Goal: Transaction & Acquisition: Purchase product/service

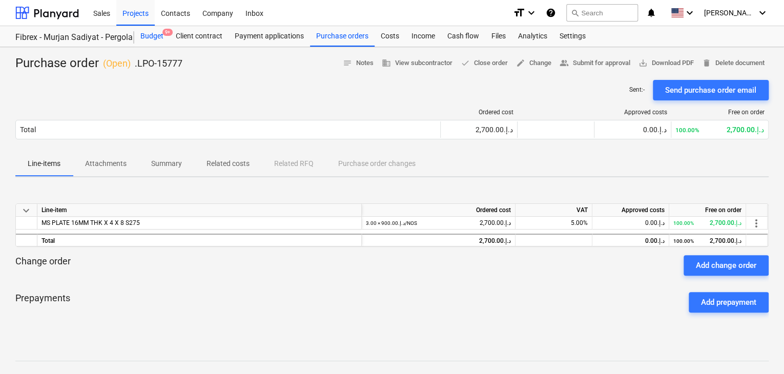
click at [152, 35] on div "Budget 9+" at bounding box center [151, 36] width 35 height 20
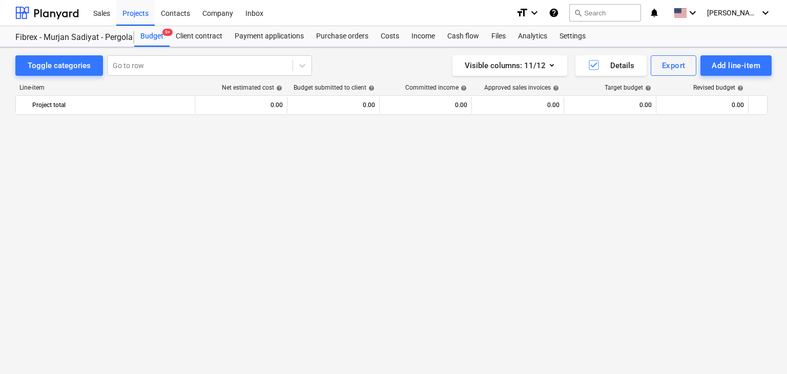
scroll to position [7551, 0]
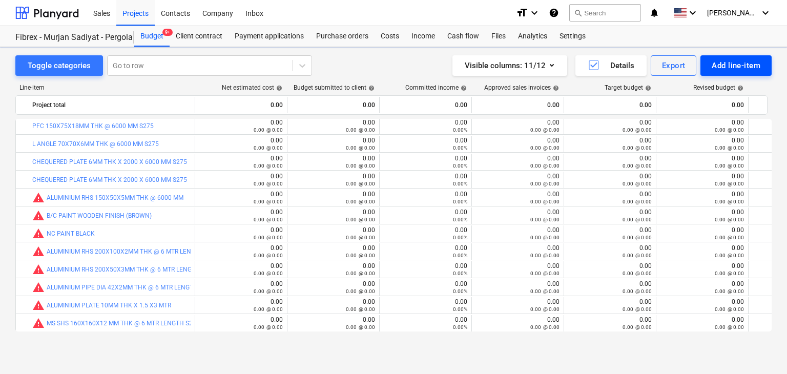
click at [731, 63] on div "Add line-item" at bounding box center [736, 65] width 49 height 13
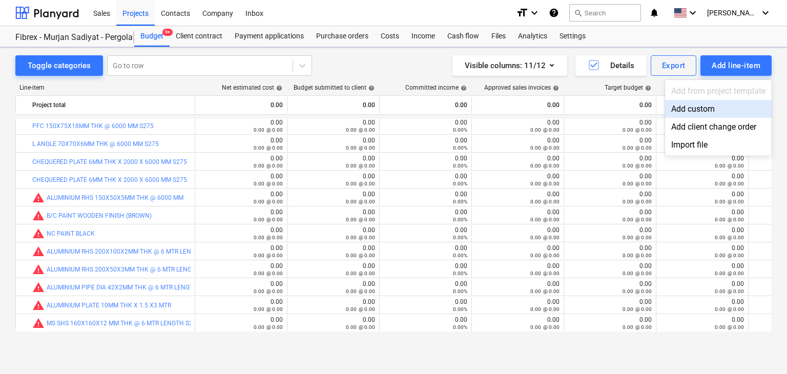
click at [697, 107] on div "Add custom" at bounding box center [718, 109] width 107 height 18
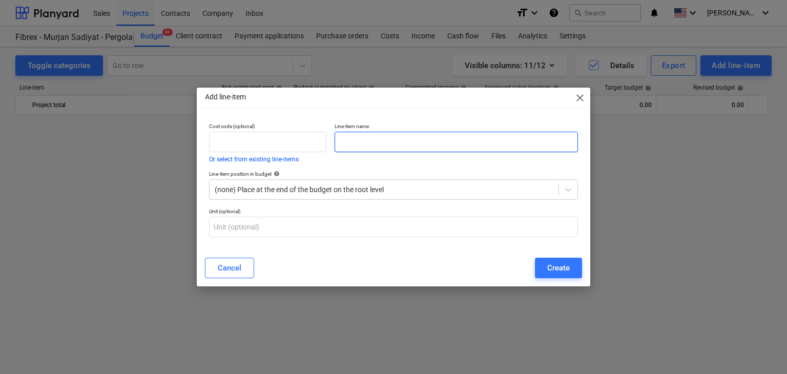
click at [354, 142] on input "text" at bounding box center [456, 142] width 243 height 20
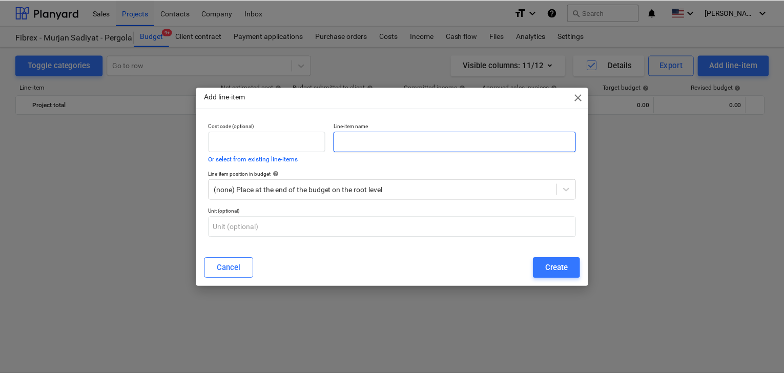
scroll to position [7551, 0]
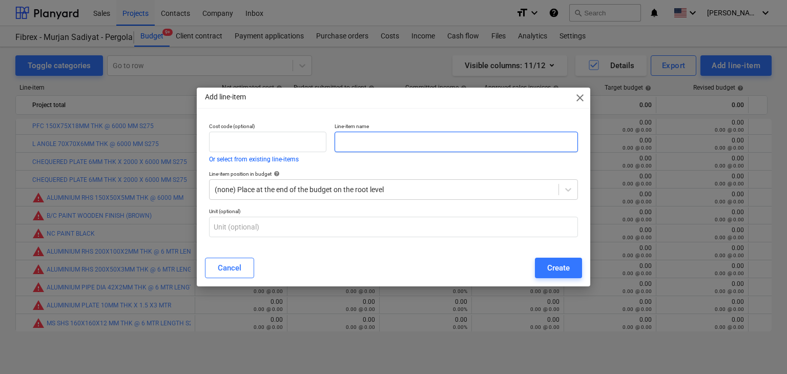
paste input "MS PLATE 16MM THK X 2 X 6 S275"
type input "MS PLATE 16MM THK X 2 X 6 S275"
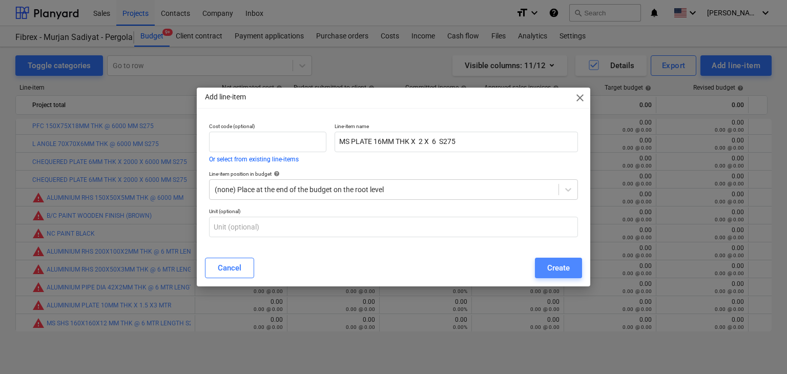
click at [575, 273] on button "Create" at bounding box center [558, 268] width 47 height 20
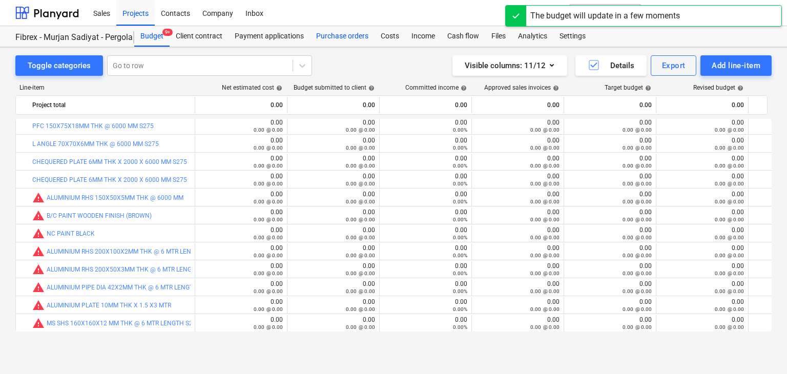
click at [345, 36] on div "Purchase orders" at bounding box center [342, 36] width 65 height 20
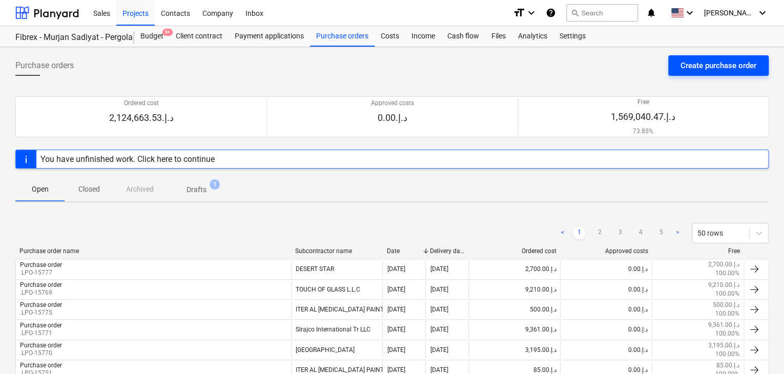
click at [715, 65] on div "Create purchase order" at bounding box center [718, 65] width 76 height 13
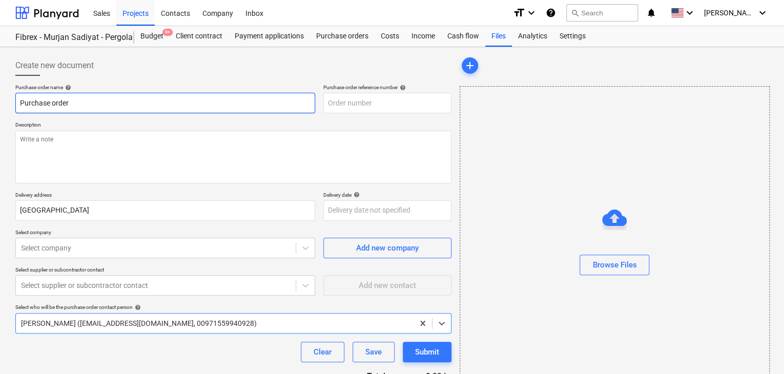
click at [299, 95] on input "Purchase order" at bounding box center [165, 103] width 300 height 20
type textarea "x"
type input "SUB-AMS001-2024-006-PO-267"
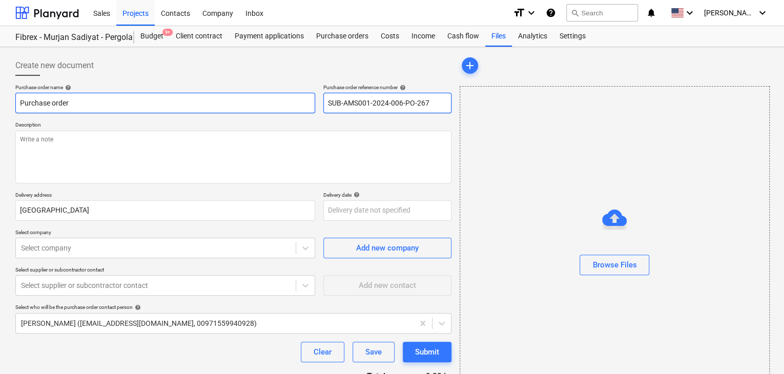
drag, startPoint x: 436, startPoint y: 106, endPoint x: 278, endPoint y: 95, distance: 158.7
click at [278, 95] on div "Purchase order name help Purchase order Purchase order reference number help SU…" at bounding box center [233, 98] width 436 height 29
type textarea "x"
type input "."
type textarea "x"
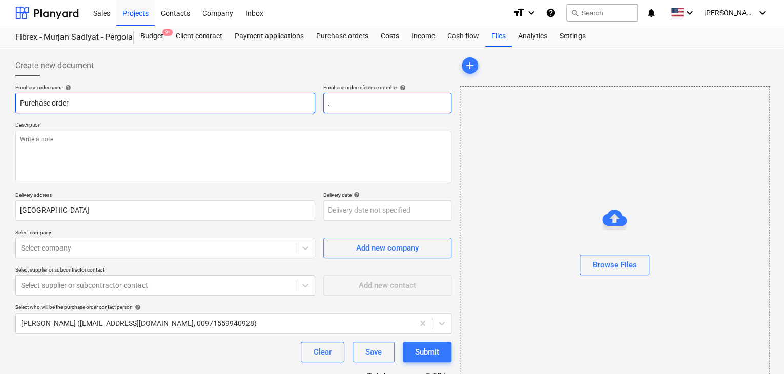
type input ".L"
type textarea "x"
type input ".LP"
type textarea "x"
type input ".LPO"
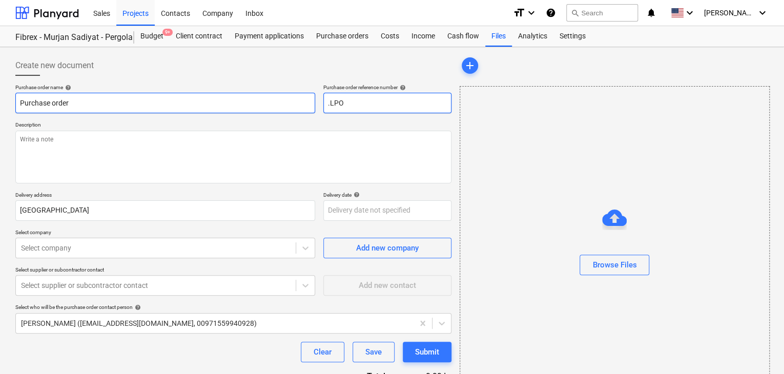
type textarea "x"
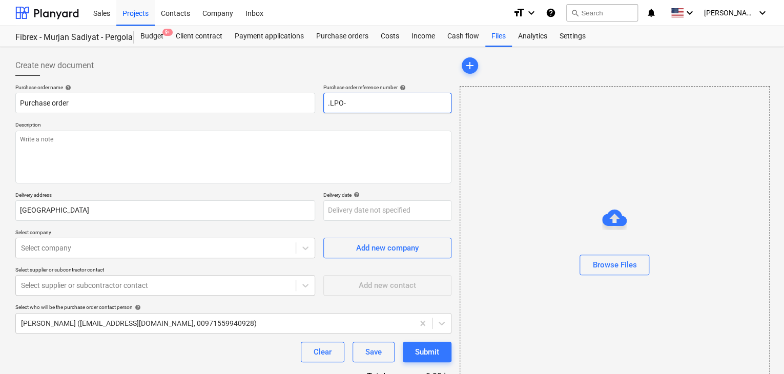
type input ".LPO-"
type textarea "x"
type input ".LPO-1"
type textarea "x"
type input ".LPO-15"
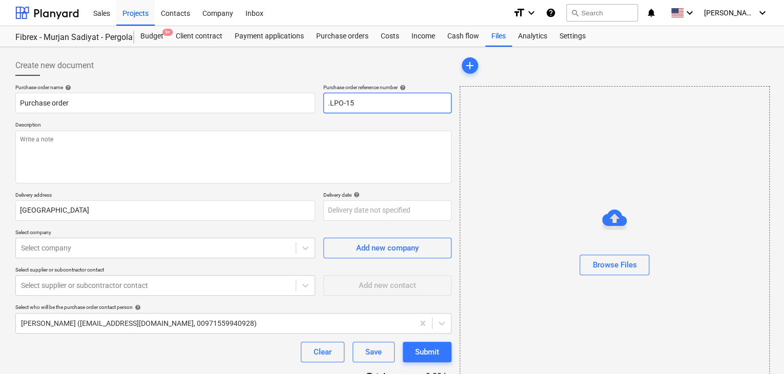
type textarea "x"
type input ".LPO-157"
type textarea "x"
type input ".LPO-1577"
type textarea "x"
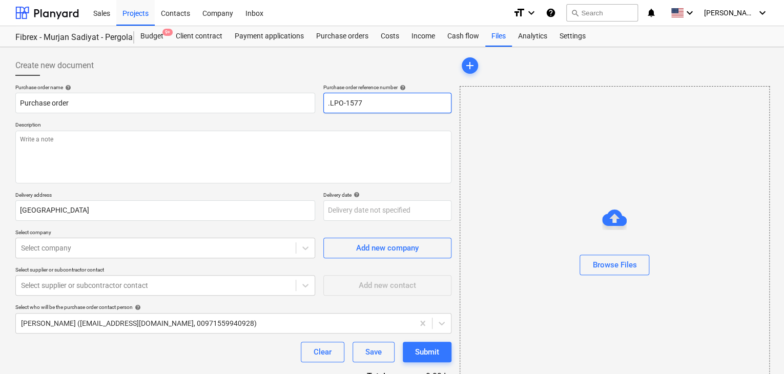
type input ".LPO-15777"
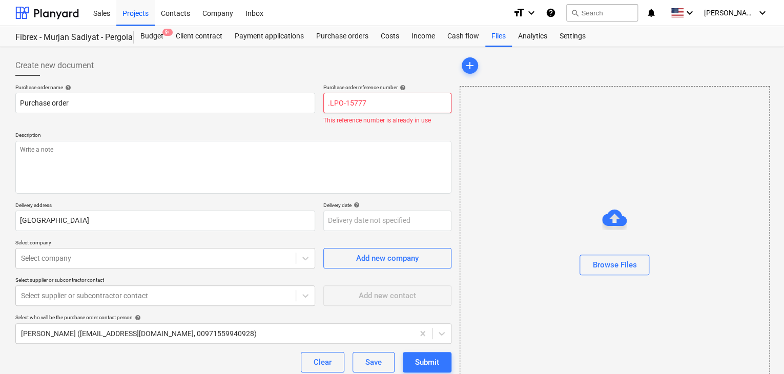
type textarea "x"
type input ".LPO-15777-"
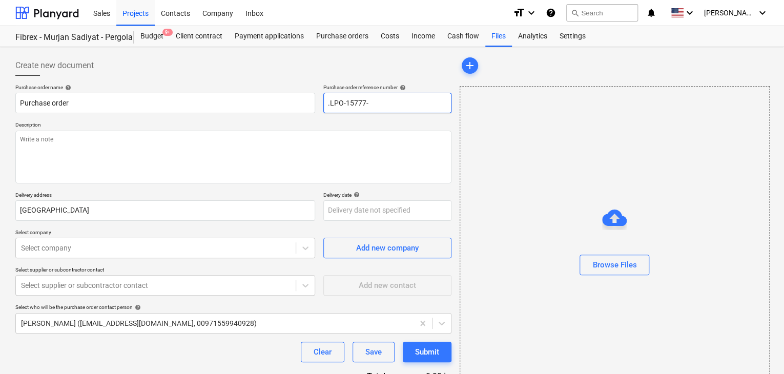
type textarea "x"
type input ".LPO-15777-1"
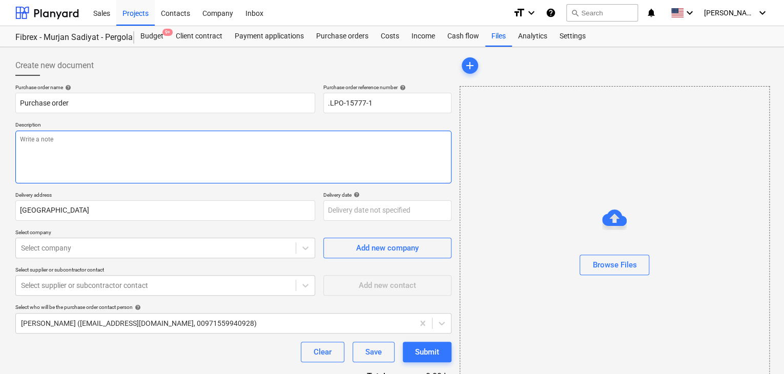
click at [203, 142] on textarea at bounding box center [233, 157] width 436 height 53
type textarea "x"
type textarea "1"
type textarea "x"
type textarea "15"
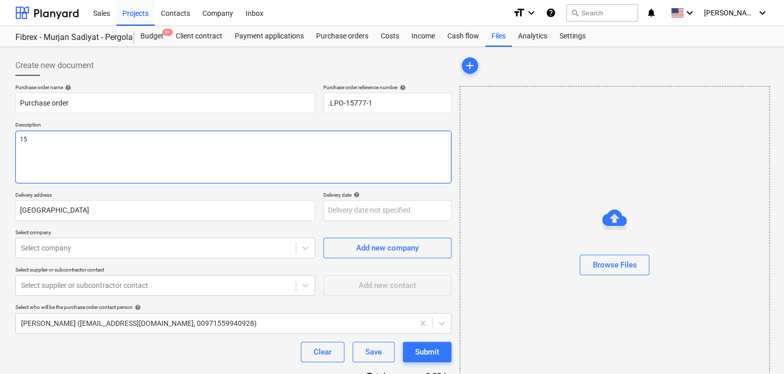
type textarea "x"
type textarea "15/"
type textarea "x"
type textarea "15/O"
type textarea "x"
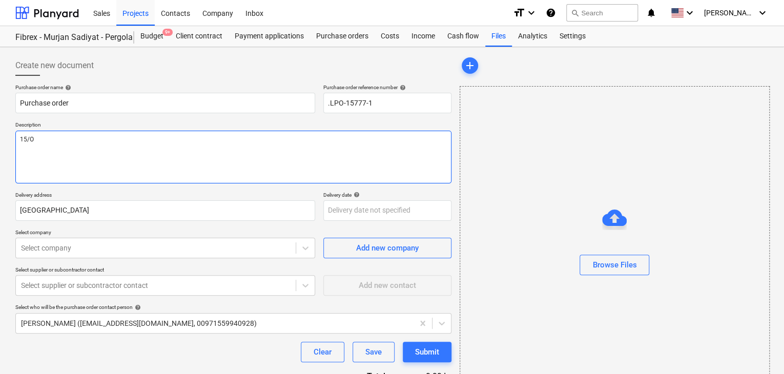
type textarea "15/OC"
type textarea "x"
type textarea "15/OCT"
type textarea "x"
type textarea "15/OCT/"
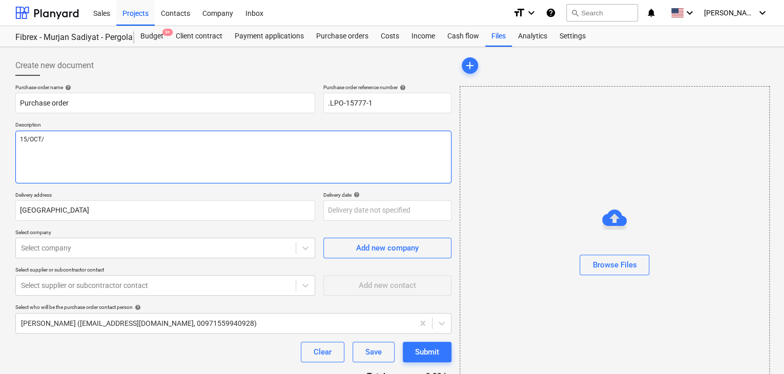
type textarea "x"
type textarea "15/[DATE]"
type textarea "x"
type textarea "[DATE]"
type textarea "x"
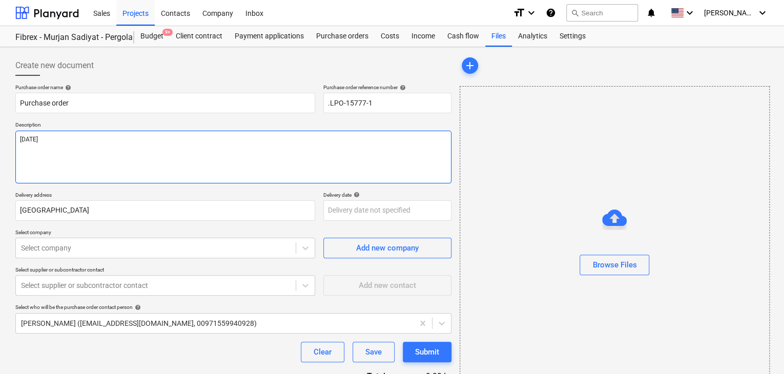
type textarea "[DATE]"
type textarea "x"
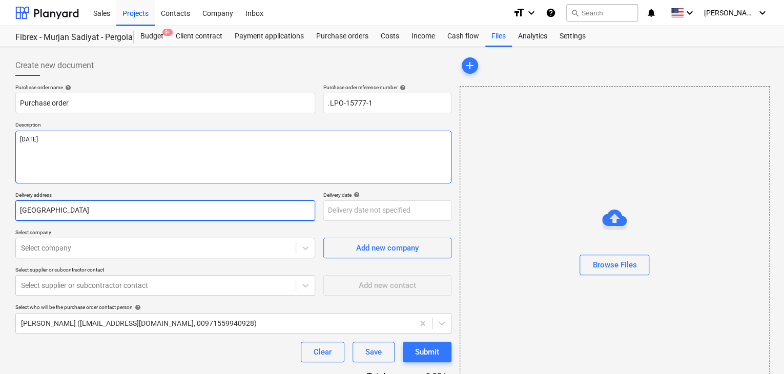
type textarea "[DATE]"
click at [162, 214] on input "[GEOGRAPHIC_DATA]" at bounding box center [165, 210] width 300 height 20
type textarea "x"
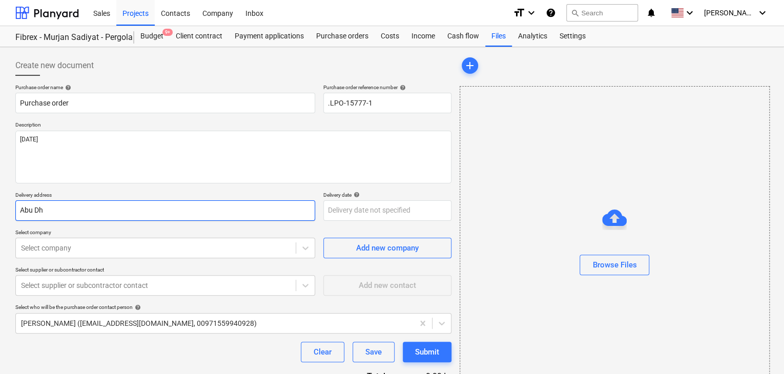
type input "Abu D"
type textarea "x"
type input "Abu"
type textarea "x"
type input "Abu"
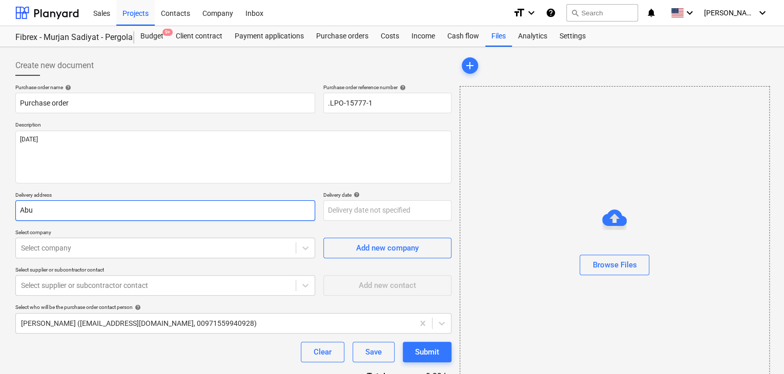
type textarea "x"
type input "Ab"
type textarea "x"
type input "A"
type textarea "x"
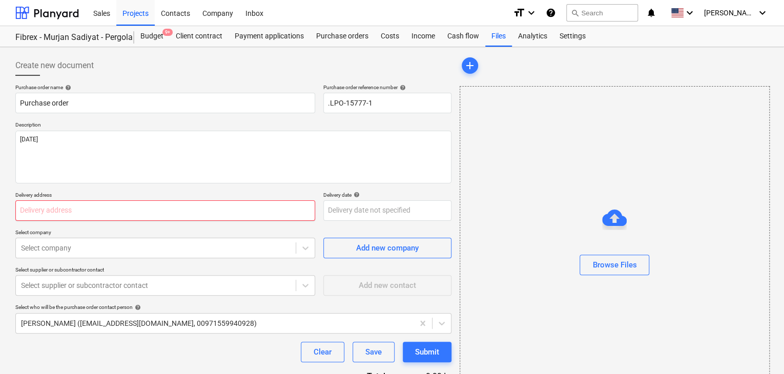
type textarea "x"
type input "L"
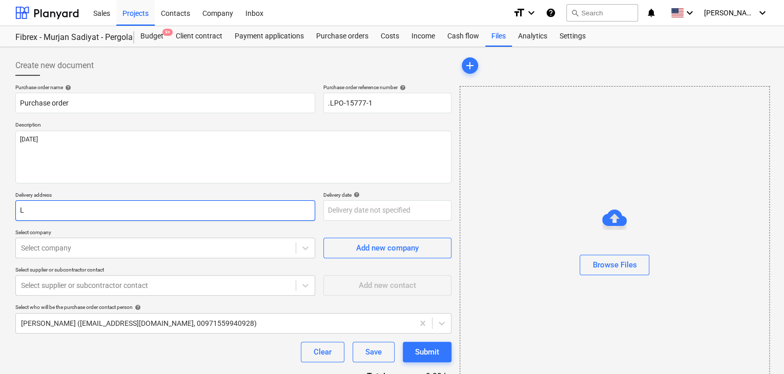
type textarea "x"
type input "LU"
type textarea "x"
type input "LUC"
type textarea "x"
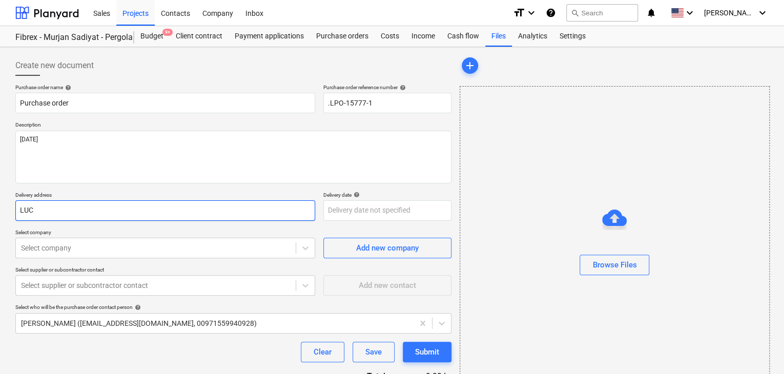
type input "LUCK"
type textarea "x"
type input "LUCKY"
type textarea "x"
type input "LUCKY"
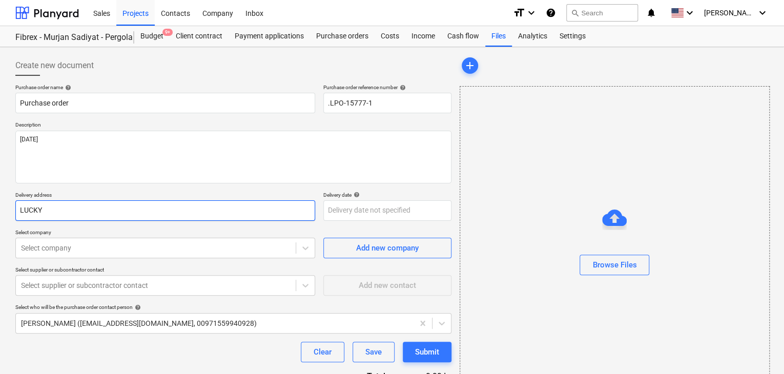
type textarea "x"
type input "LUCKY E"
type textarea "x"
type input "LUCKY EN"
type textarea "x"
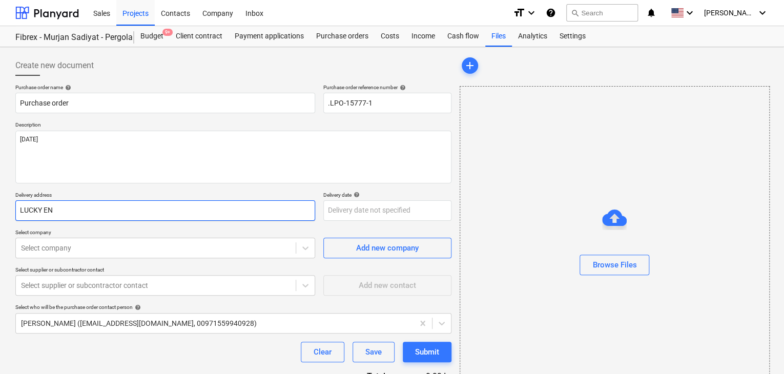
type input "LUCKY ENG"
type textarea "x"
type input "LUCKY ENGI"
type textarea "x"
type input "LUCKY ENGIN"
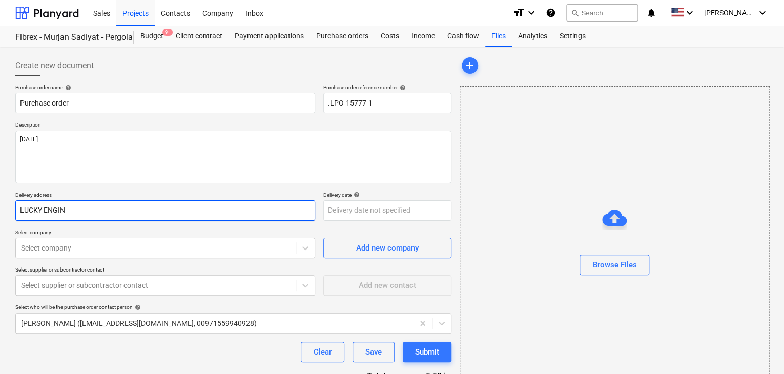
type textarea "x"
type input "LUCKY ENGINE"
type textarea "x"
type input "LUCKY ENGINEE"
type textarea "x"
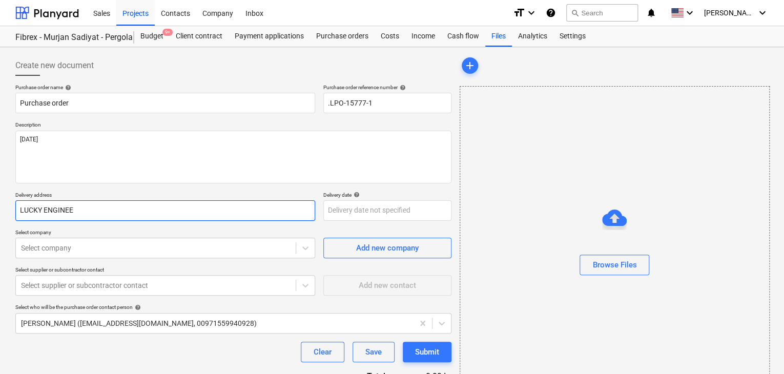
type input "LUCKY ENGINEER"
type textarea "x"
type input "LUCKY ENGINEERI"
type textarea "x"
type input "LUCKY ENGINEERIN"
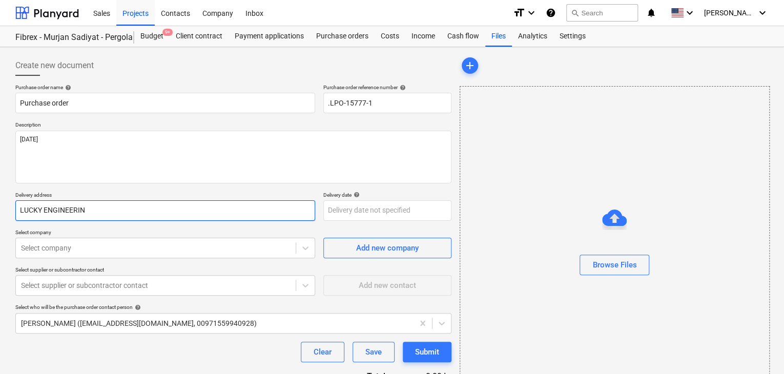
type textarea "x"
type input "LUCKY ENGINEERING"
type textarea "x"
type input "LUCKY ENGINEERING"
type textarea "x"
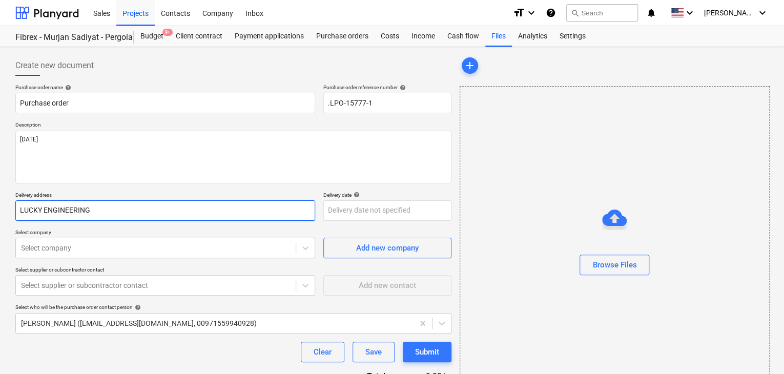
type input "LUCKY ENGINEERING S"
type textarea "x"
type input "LUCKY ENGINEERING SE"
type textarea "x"
type input "LUCKY ENGINEERING SER"
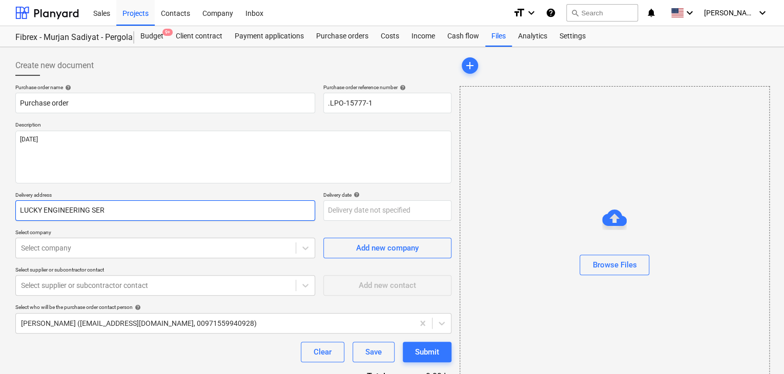
type textarea "x"
type input "LUCKY ENGINEERING SERV"
type textarea "x"
type input "LUCKY ENGINEERING SERVI"
type textarea "x"
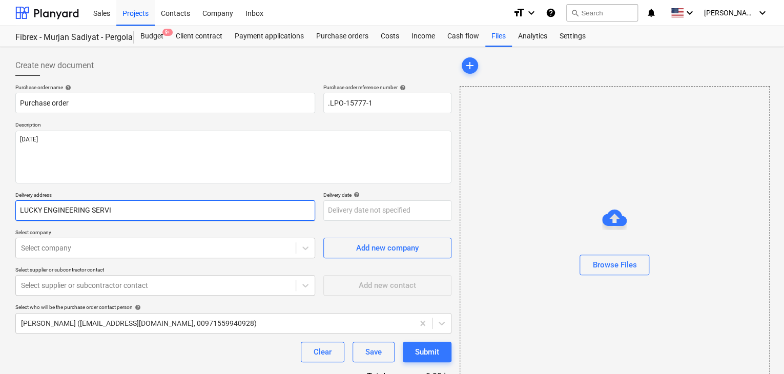
type input "LUCKY ENGINEERING SERVIC"
type textarea "x"
type input "LUCKY ENGINEERING SERVICE"
type textarea "x"
type input "LUCKY ENGINEERING SERVICES"
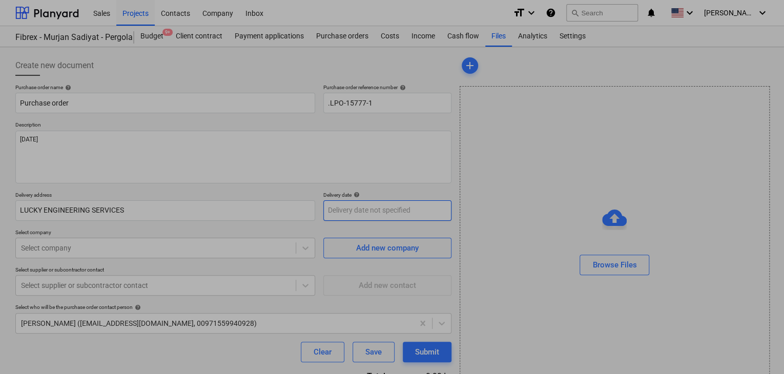
click at [323, 214] on body "Sales Projects Contacts Company Inbox format_size keyboard_arrow_down help sear…" at bounding box center [392, 187] width 784 height 374
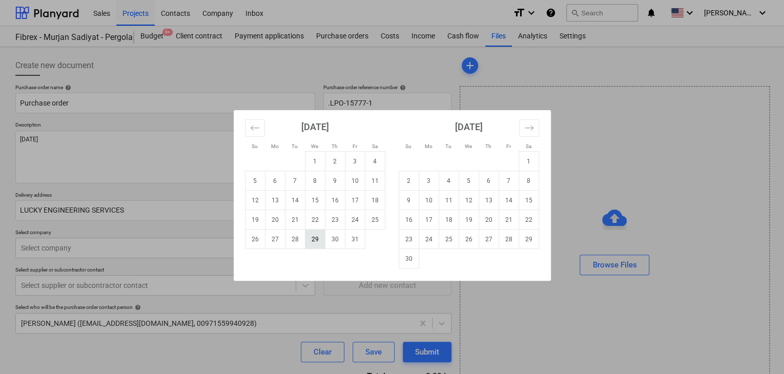
click at [308, 236] on td "29" at bounding box center [315, 238] width 20 height 19
type textarea "x"
type input "[DATE]"
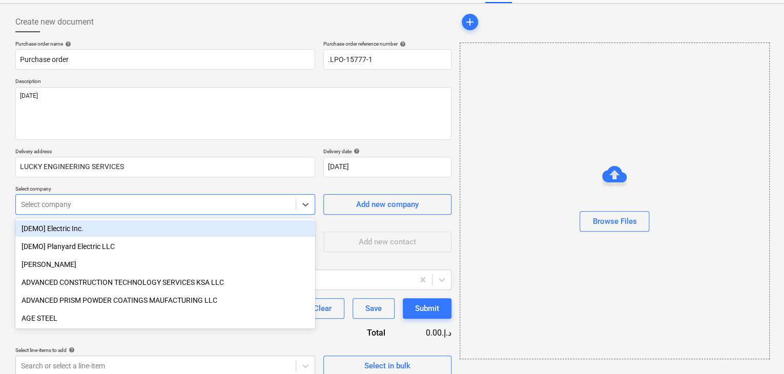
click at [94, 246] on body "Sales Projects Contacts Company Inbox format_size keyboard_arrow_down help sear…" at bounding box center [392, 143] width 784 height 374
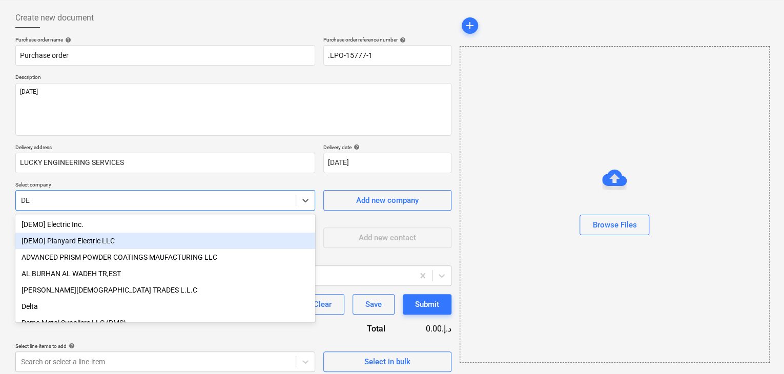
type input "DES"
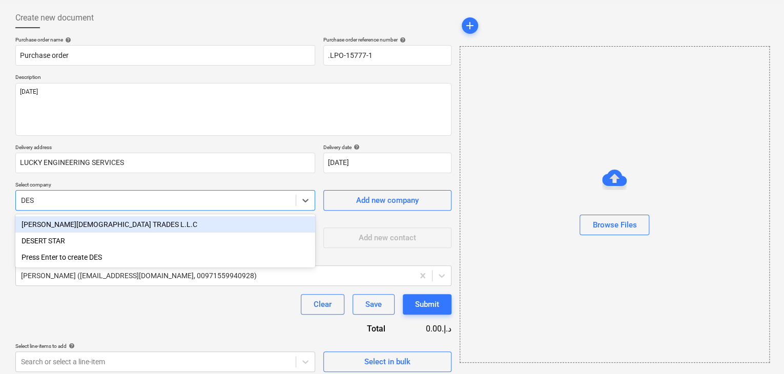
click at [94, 246] on div "DESERT STAR" at bounding box center [165, 241] width 300 height 16
type textarea "x"
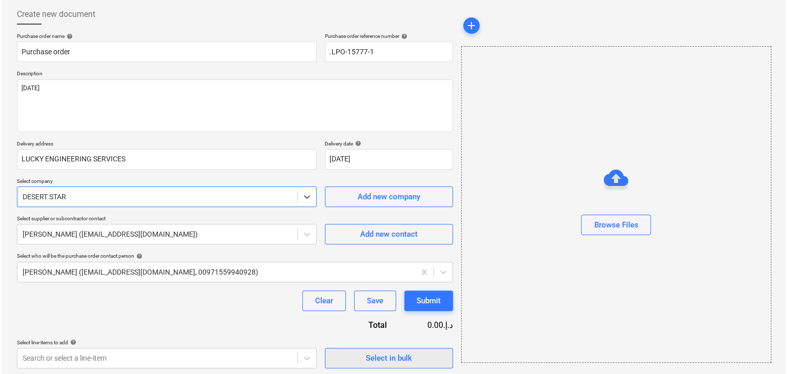
scroll to position [53, 0]
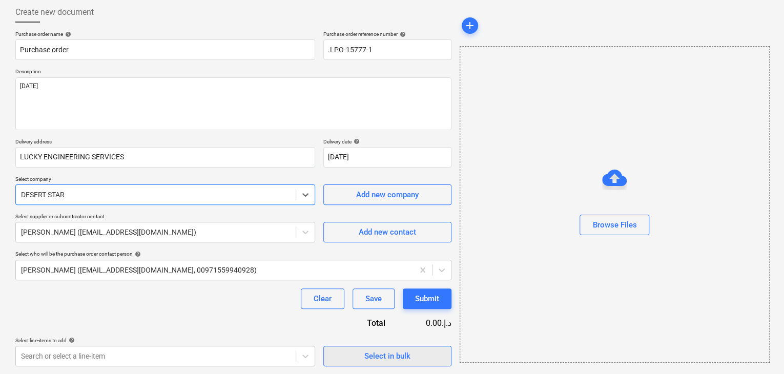
click at [391, 362] on button "Select in bulk" at bounding box center [387, 356] width 128 height 20
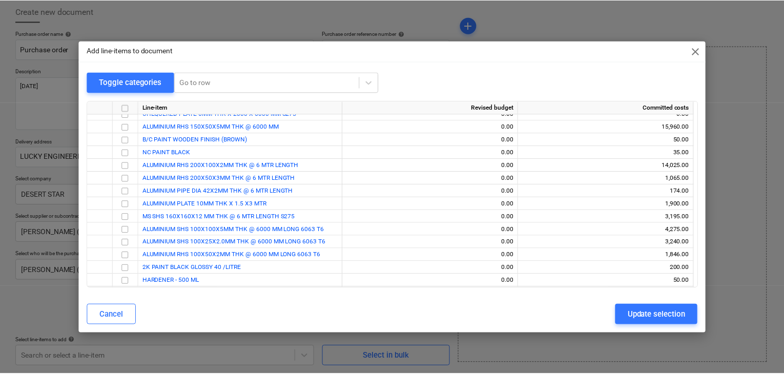
scroll to position [5487, 0]
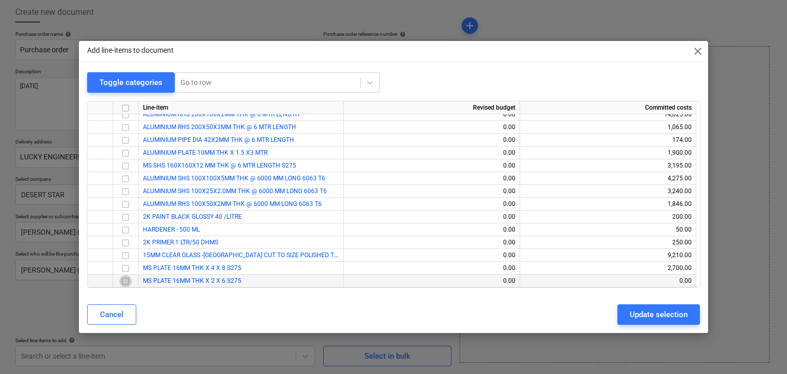
click at [129, 279] on input "checkbox" at bounding box center [125, 281] width 12 height 12
click at [652, 310] on div "Update selection" at bounding box center [659, 314] width 58 height 13
type textarea "x"
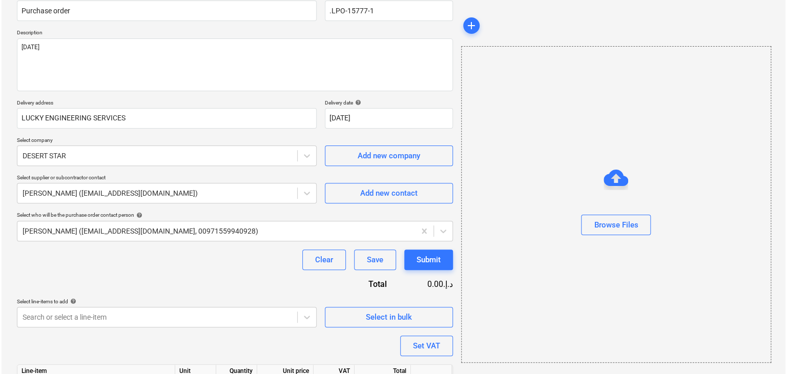
scroll to position [150, 0]
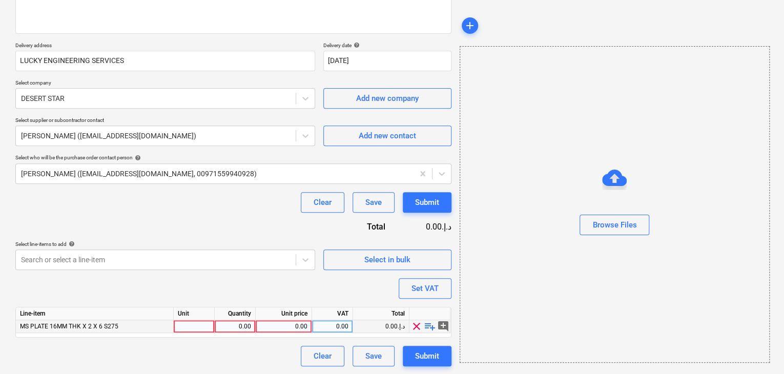
click at [207, 330] on div at bounding box center [194, 326] width 41 height 13
type input "NO"
type textarea "x"
click at [222, 325] on div "0.00" at bounding box center [235, 326] width 32 height 13
type input "1"
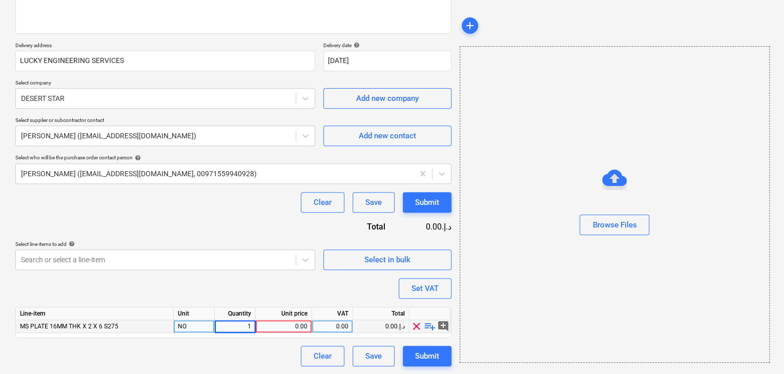
type textarea "x"
click at [263, 328] on div "0.00" at bounding box center [284, 326] width 48 height 13
type input "3918"
type textarea "x"
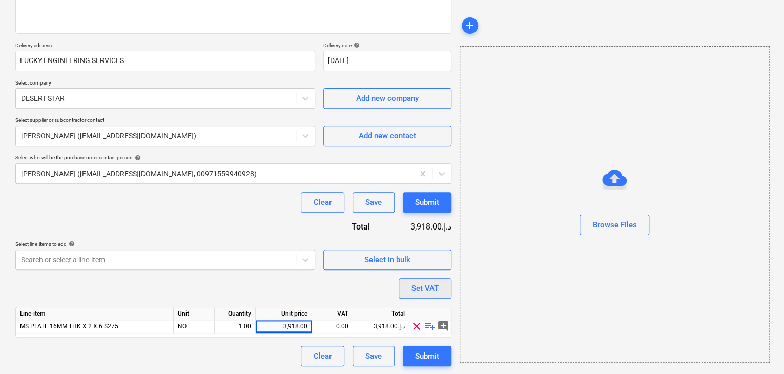
drag, startPoint x: 551, startPoint y: 296, endPoint x: 439, endPoint y: 278, distance: 114.0
click at [547, 294] on div "Browse Files" at bounding box center [615, 204] width 310 height 317
click at [426, 278] on button "Set VAT" at bounding box center [425, 288] width 53 height 20
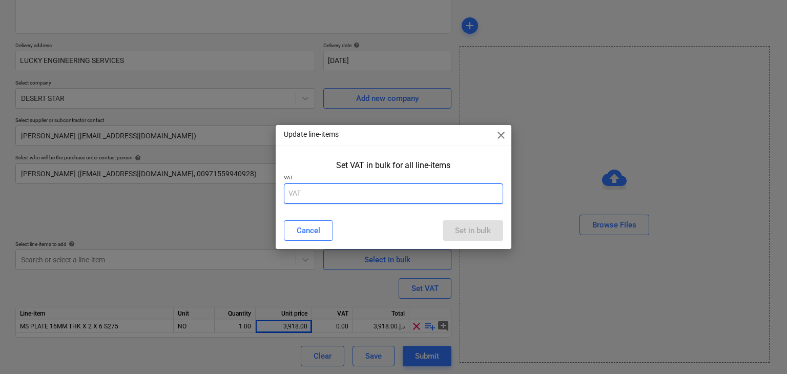
click at [348, 195] on input "text" at bounding box center [394, 193] width 220 height 20
type input "5"
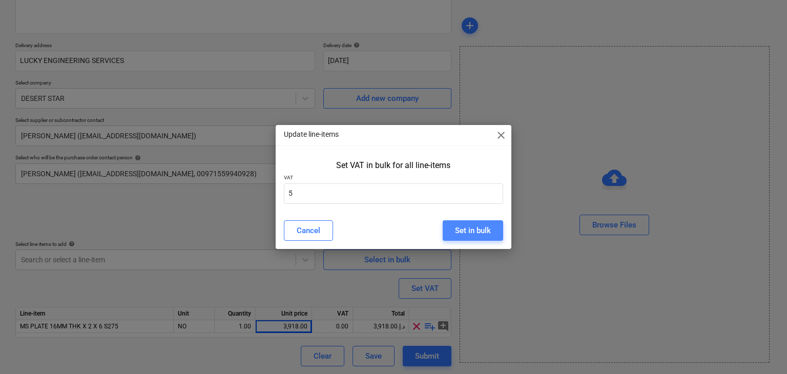
click at [481, 227] on div "Set in bulk" at bounding box center [473, 230] width 36 height 13
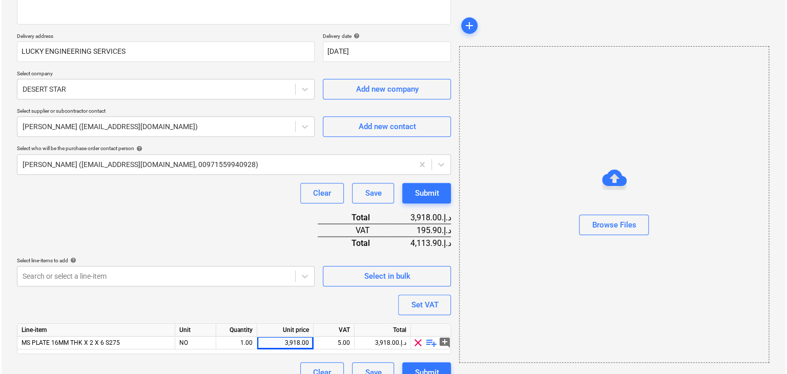
scroll to position [175, 0]
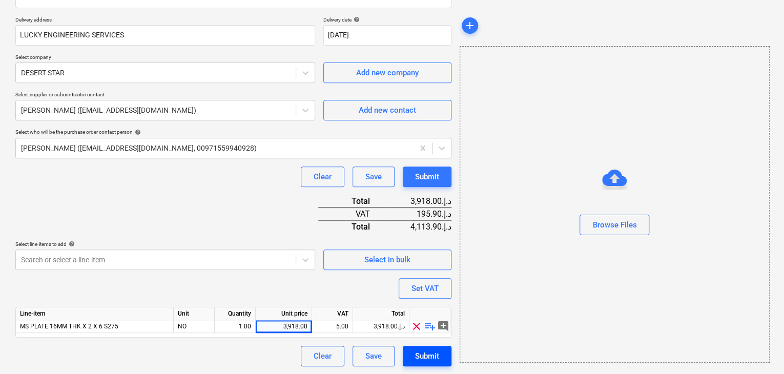
click at [424, 351] on div "Submit" at bounding box center [427, 355] width 24 height 13
type textarea "x"
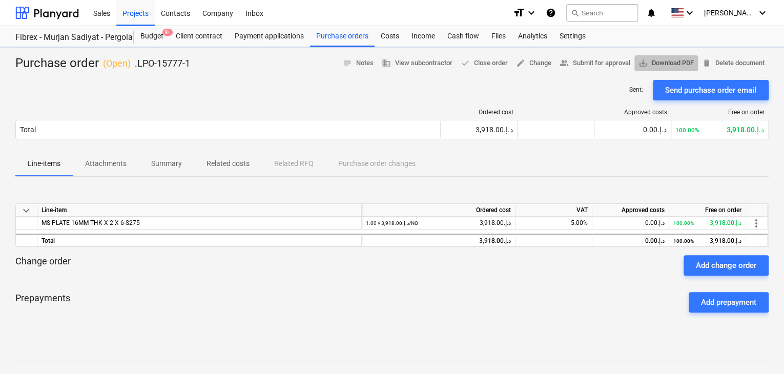
click at [674, 68] on span "save_alt Download PDF" at bounding box center [665, 63] width 55 height 12
